Goal: Information Seeking & Learning: Learn about a topic

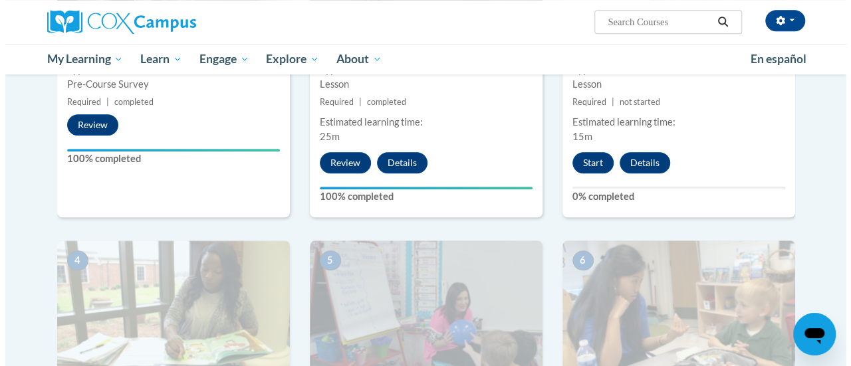
scroll to position [369, 0]
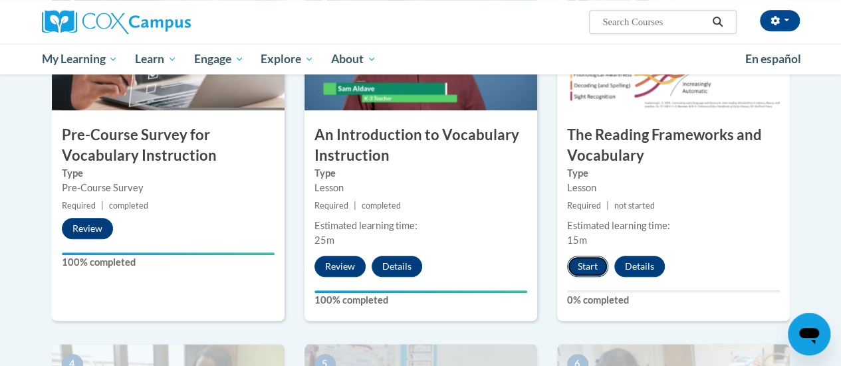
click at [578, 272] on button "Start" at bounding box center [587, 266] width 41 height 21
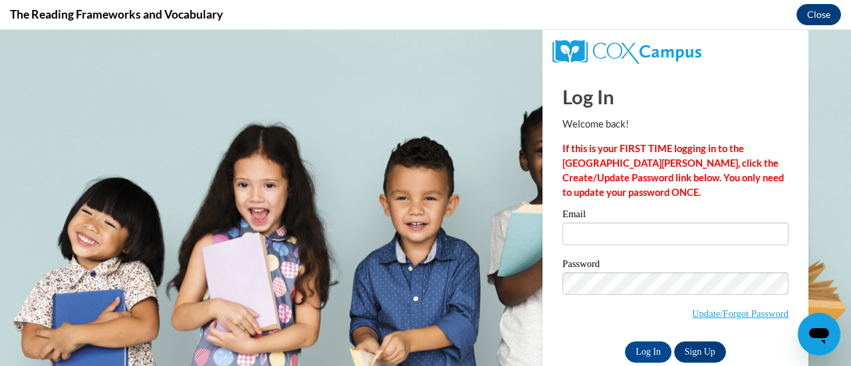
scroll to position [0, 0]
type input "[EMAIL_ADDRESS][DOMAIN_NAME]"
click at [637, 356] on input "Log In" at bounding box center [648, 352] width 47 height 21
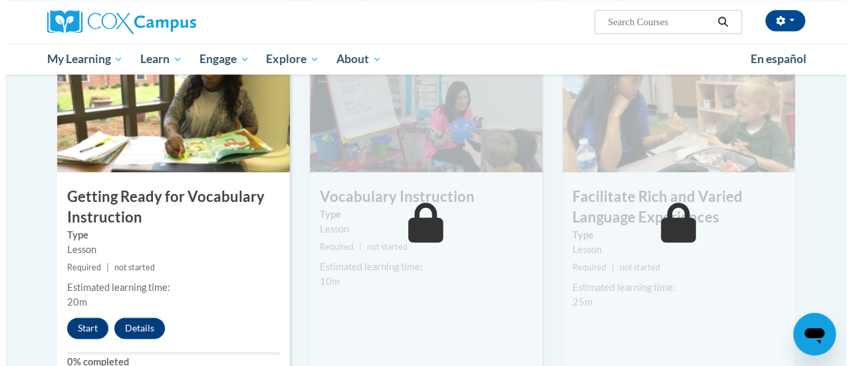
scroll to position [675, 0]
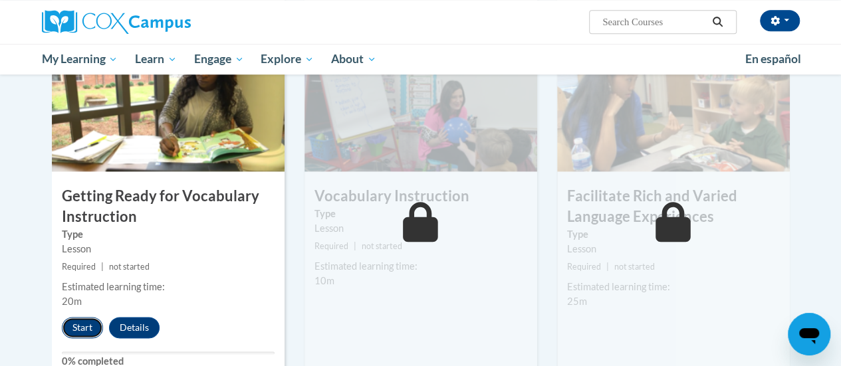
click at [83, 330] on button "Start" at bounding box center [82, 327] width 41 height 21
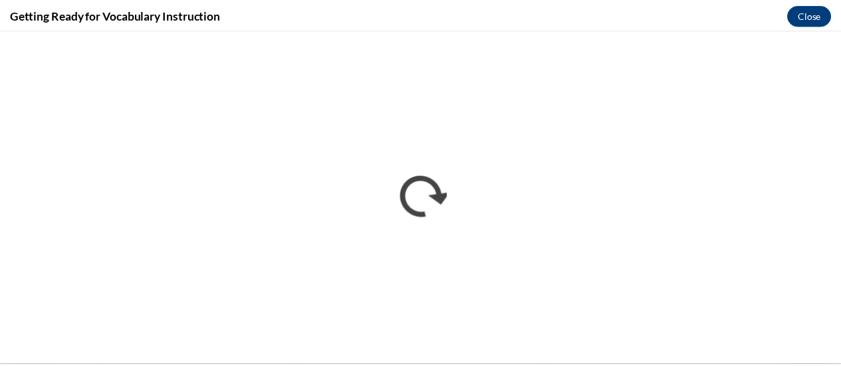
scroll to position [0, 0]
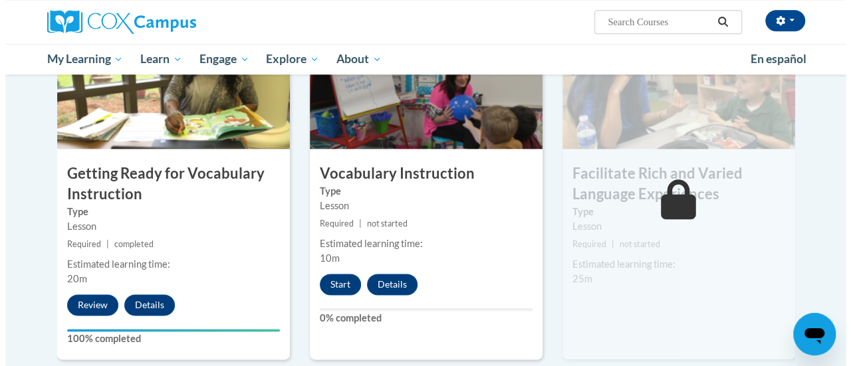
scroll to position [705, 0]
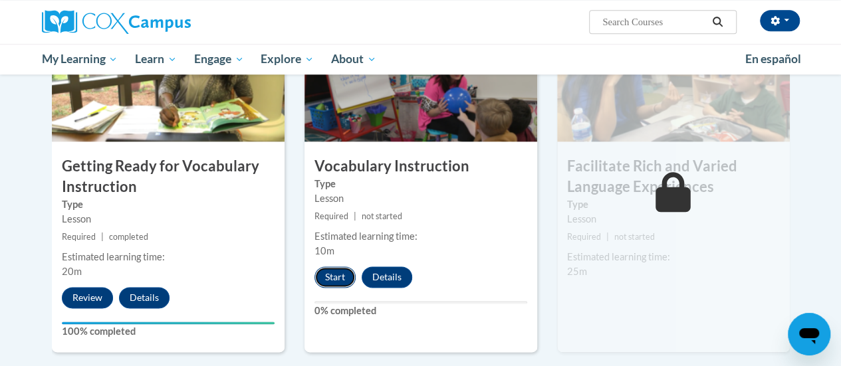
click at [333, 276] on button "Start" at bounding box center [334, 276] width 41 height 21
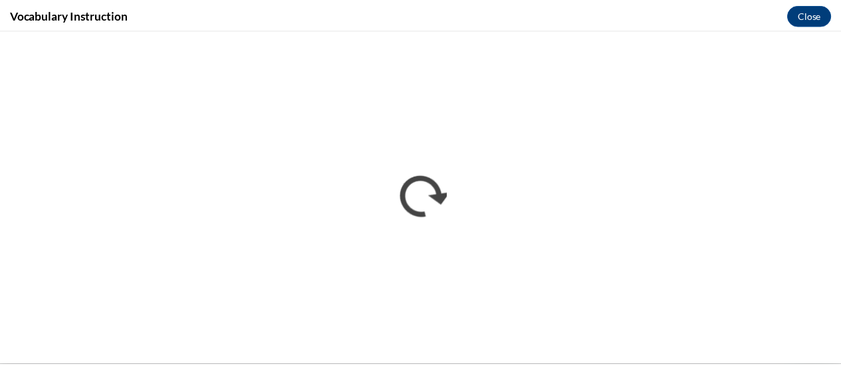
scroll to position [0, 0]
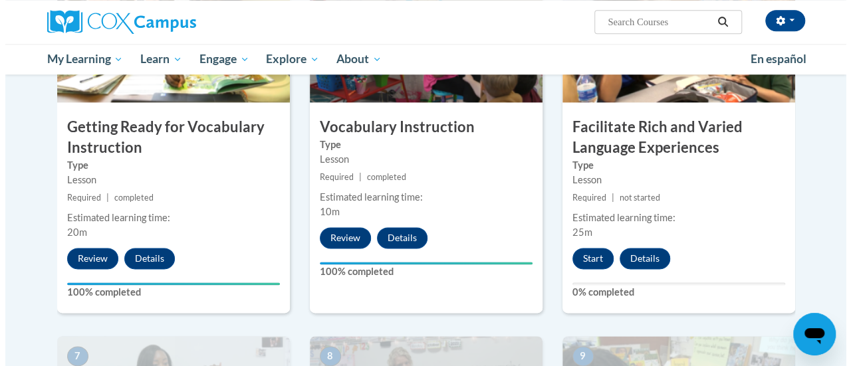
scroll to position [743, 0]
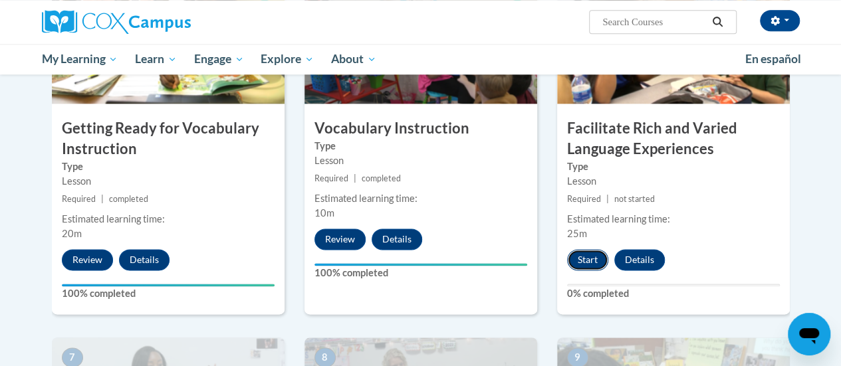
click at [583, 259] on button "Start" at bounding box center [587, 259] width 41 height 21
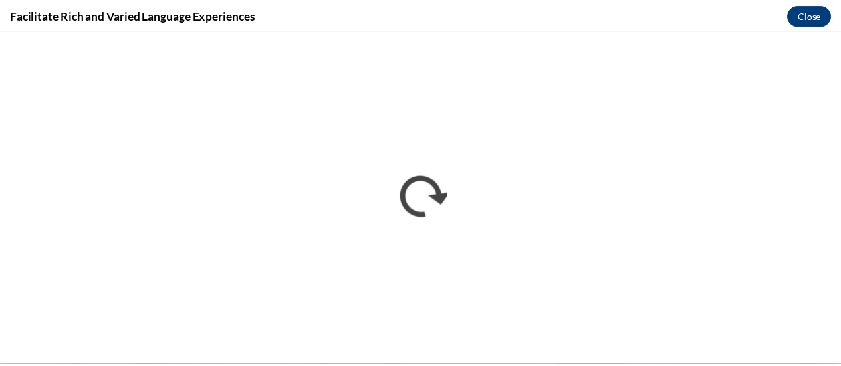
scroll to position [0, 0]
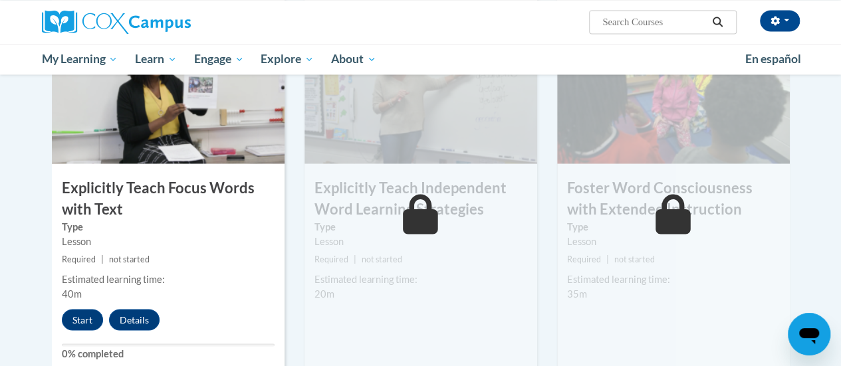
scroll to position [1035, 0]
